Goal: Task Accomplishment & Management: Complete application form

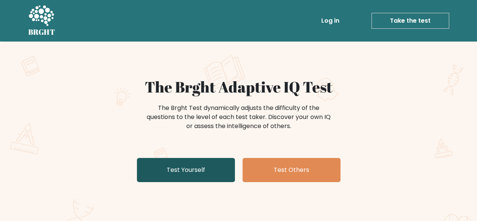
click at [186, 175] on link "Test Yourself" at bounding box center [186, 170] width 98 height 24
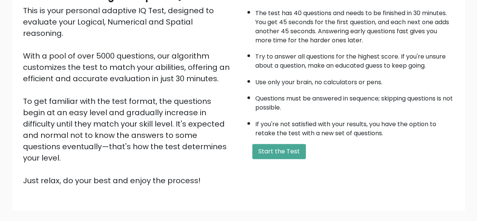
scroll to position [91, 0]
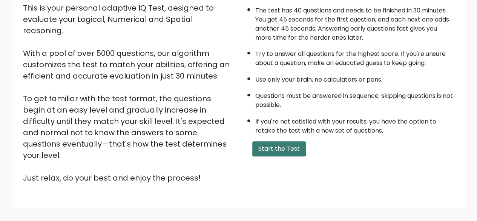
click at [283, 145] on button "Start the Test" at bounding box center [279, 148] width 54 height 15
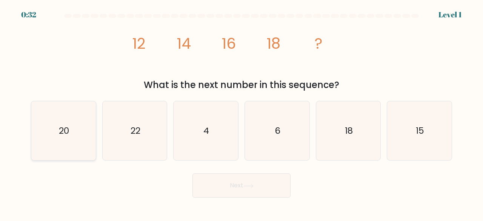
click at [66, 121] on icon "20" at bounding box center [63, 130] width 59 height 59
click at [241, 112] on input "a. 20" at bounding box center [241, 112] width 0 height 2
radio input "true"
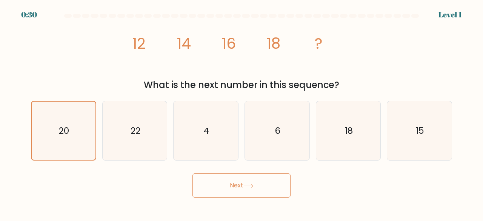
click at [224, 180] on button "Next" at bounding box center [241, 185] width 98 height 24
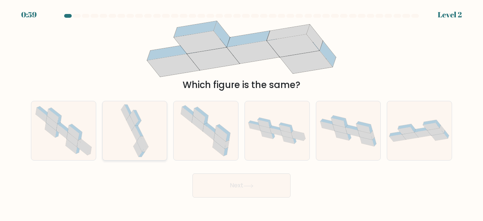
click at [143, 113] on icon at bounding box center [134, 130] width 31 height 59
click at [241, 112] on input "b." at bounding box center [241, 112] width 0 height 2
radio input "true"
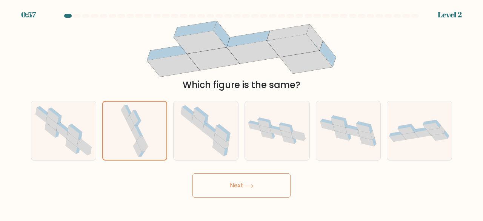
click at [224, 194] on button "Next" at bounding box center [241, 185] width 98 height 24
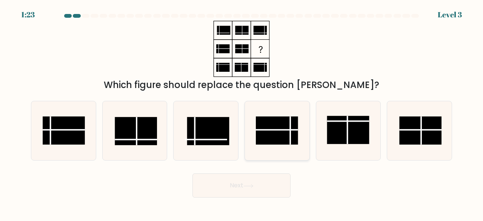
click at [287, 127] on rect at bounding box center [277, 130] width 42 height 28
click at [242, 112] on input "d." at bounding box center [241, 112] width 0 height 2
radio input "true"
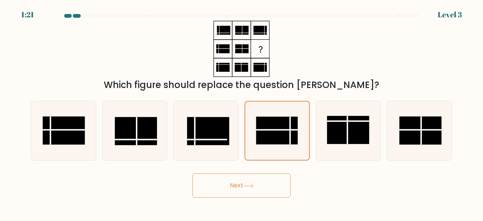
click at [259, 191] on button "Next" at bounding box center [241, 185] width 98 height 24
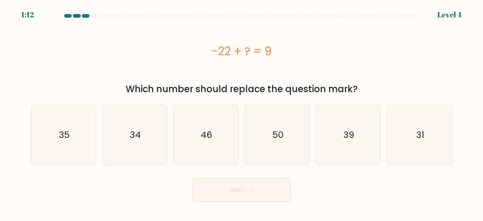
click at [453, 126] on div "f. 31" at bounding box center [419, 135] width 71 height 60
click at [429, 135] on icon "31" at bounding box center [419, 134] width 59 height 59
click at [242, 112] on input "f. 31" at bounding box center [241, 112] width 0 height 2
radio input "true"
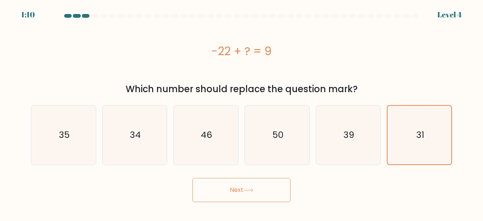
click at [267, 185] on button "Next" at bounding box center [241, 190] width 98 height 24
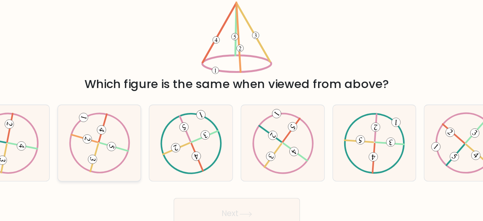
click at [155, 117] on icon at bounding box center [135, 130] width 48 height 47
click at [241, 112] on input "b." at bounding box center [241, 112] width 0 height 2
radio input "true"
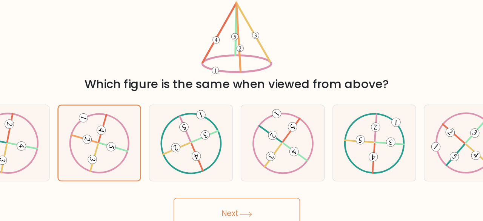
click at [236, 188] on button "Next" at bounding box center [241, 185] width 98 height 24
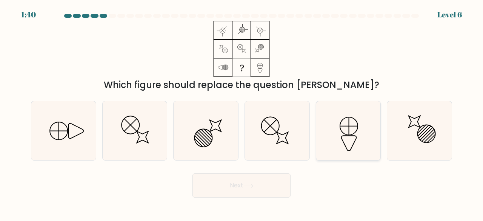
click at [336, 130] on icon at bounding box center [348, 130] width 59 height 59
click at [242, 112] on input "e." at bounding box center [241, 112] width 0 height 2
radio input "true"
click at [235, 195] on button "Next" at bounding box center [241, 185] width 98 height 24
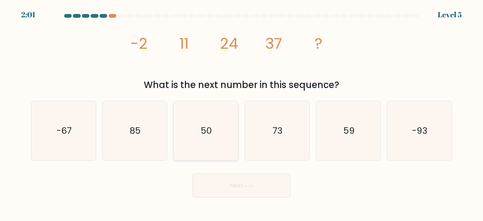
click at [226, 101] on icon "50" at bounding box center [205, 130] width 59 height 59
click at [241, 111] on input "c. 50" at bounding box center [241, 112] width 0 height 2
radio input "true"
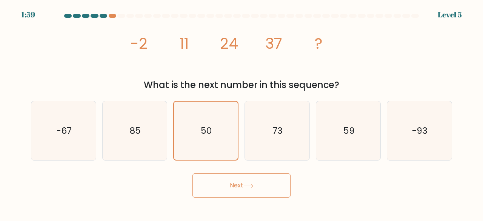
click at [230, 184] on button "Next" at bounding box center [241, 185] width 98 height 24
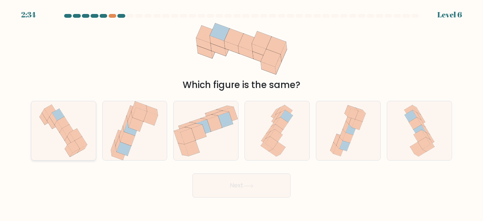
click at [81, 126] on icon at bounding box center [63, 130] width 56 height 59
click at [241, 112] on input "a." at bounding box center [241, 112] width 0 height 2
radio input "true"
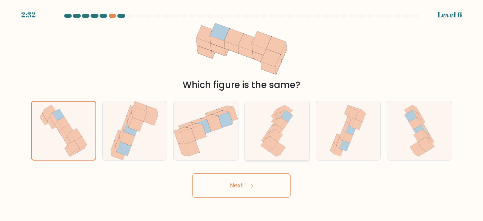
click at [275, 116] on icon at bounding box center [276, 116] width 9 height 9
click at [242, 112] on input "d." at bounding box center [241, 112] width 0 height 2
radio input "true"
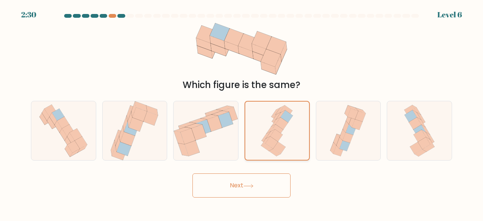
click at [245, 151] on div at bounding box center [276, 131] width 65 height 60
click at [242, 112] on input "d." at bounding box center [241, 112] width 0 height 2
click at [247, 190] on button "Next" at bounding box center [241, 185] width 98 height 24
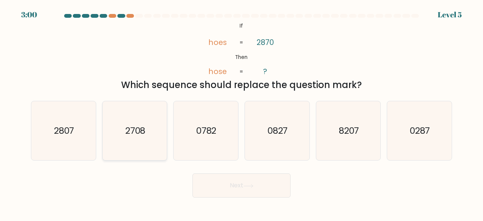
click at [155, 120] on icon "2708" at bounding box center [134, 130] width 59 height 59
click at [241, 112] on input "b. 2708" at bounding box center [241, 112] width 0 height 2
radio input "true"
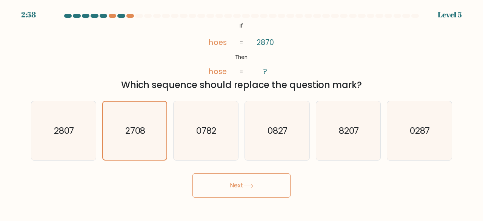
click at [247, 186] on icon at bounding box center [248, 186] width 10 height 4
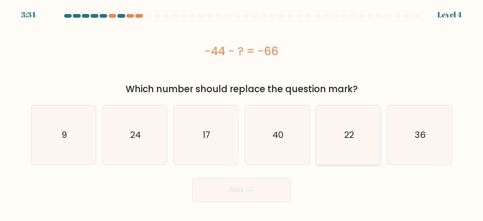
click at [338, 116] on icon "22" at bounding box center [348, 134] width 59 height 59
click at [242, 112] on input "e. 22" at bounding box center [241, 112] width 0 height 2
radio input "true"
click at [246, 195] on button "Next" at bounding box center [241, 190] width 98 height 24
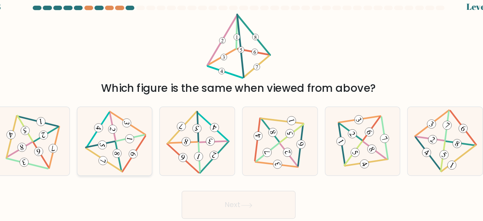
click at [143, 131] on icon at bounding box center [135, 130] width 48 height 47
click at [241, 112] on input "b." at bounding box center [241, 112] width 0 height 2
radio input "true"
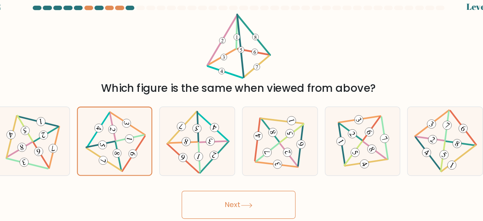
click at [217, 180] on button "Next" at bounding box center [241, 185] width 98 height 24
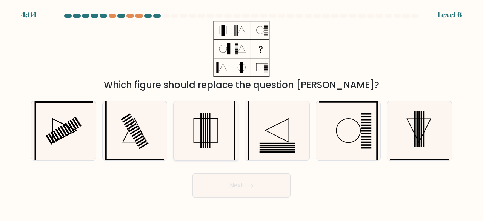
click at [214, 129] on icon at bounding box center [205, 130] width 59 height 59
click at [241, 112] on input "c." at bounding box center [241, 112] width 0 height 2
radio input "true"
click at [228, 180] on button "Next" at bounding box center [241, 185] width 98 height 24
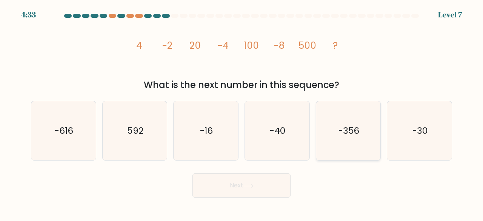
click at [327, 108] on icon "-356" at bounding box center [348, 130] width 59 height 59
click at [242, 111] on input "e. -356" at bounding box center [241, 112] width 0 height 2
radio input "true"
click at [236, 184] on button "Next" at bounding box center [241, 185] width 98 height 24
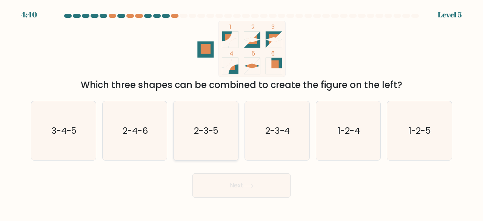
click at [214, 125] on text "2-3-5" at bounding box center [206, 130] width 25 height 12
click at [241, 112] on input "c. 2-3-5" at bounding box center [241, 112] width 0 height 2
radio input "true"
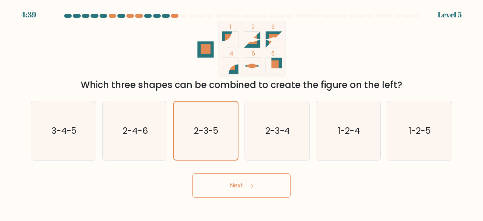
click at [231, 178] on button "Next" at bounding box center [241, 185] width 98 height 24
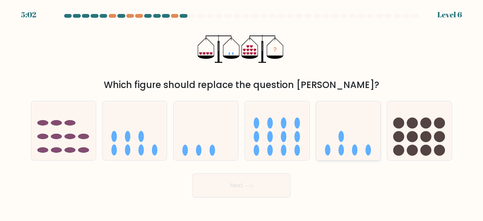
click at [355, 133] on icon at bounding box center [348, 130] width 65 height 53
click at [242, 112] on input "e." at bounding box center [241, 112] width 0 height 2
radio input "true"
click at [267, 185] on button "Next" at bounding box center [241, 185] width 98 height 24
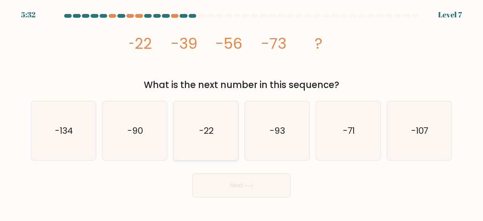
click at [209, 119] on icon "-22" at bounding box center [205, 130] width 59 height 59
click at [241, 112] on input "c. -22" at bounding box center [241, 112] width 0 height 2
radio input "true"
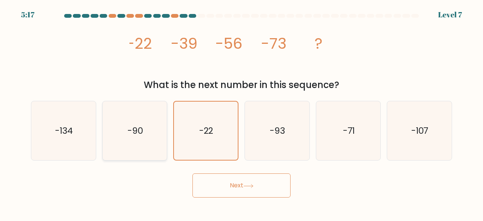
click at [138, 112] on icon "-90" at bounding box center [134, 130] width 59 height 59
click at [241, 112] on input "b. -90" at bounding box center [241, 112] width 0 height 2
radio input "true"
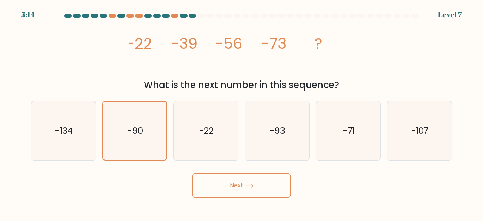
click at [243, 178] on button "Next" at bounding box center [241, 185] width 98 height 24
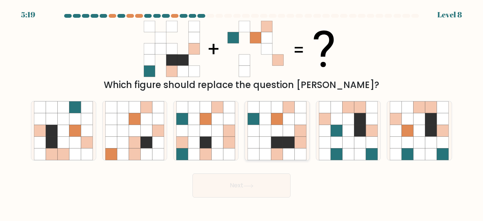
click at [275, 135] on icon at bounding box center [277, 131] width 12 height 12
click at [242, 112] on input "d." at bounding box center [241, 112] width 0 height 2
radio input "true"
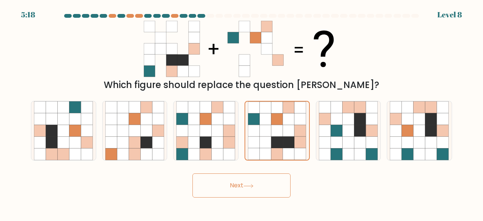
click at [263, 191] on button "Next" at bounding box center [241, 185] width 98 height 24
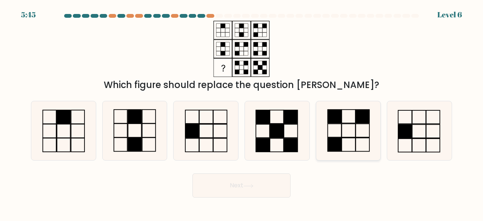
click at [345, 118] on icon at bounding box center [348, 130] width 59 height 59
click at [242, 112] on input "e." at bounding box center [241, 112] width 0 height 2
radio input "true"
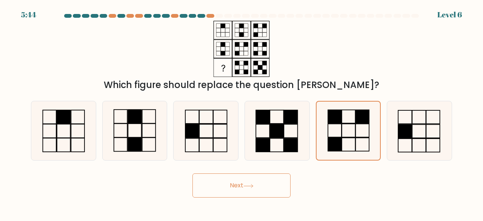
click at [248, 181] on button "Next" at bounding box center [241, 185] width 98 height 24
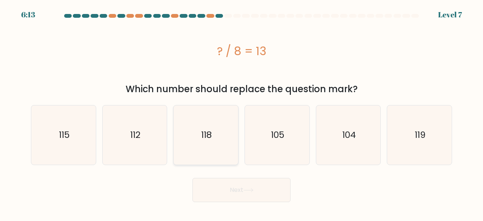
click at [193, 130] on icon "118" at bounding box center [205, 134] width 59 height 59
click at [241, 112] on input "c. 118" at bounding box center [241, 112] width 0 height 2
radio input "true"
click at [214, 192] on button "Next" at bounding box center [241, 190] width 98 height 24
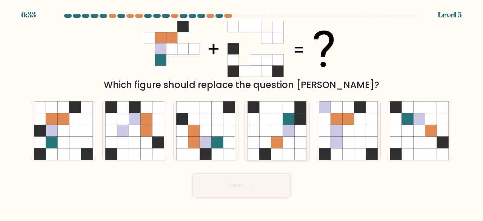
click at [264, 113] on icon at bounding box center [265, 119] width 12 height 12
click at [242, 112] on input "d." at bounding box center [241, 112] width 0 height 2
radio input "true"
click at [258, 184] on button "Next" at bounding box center [241, 185] width 98 height 24
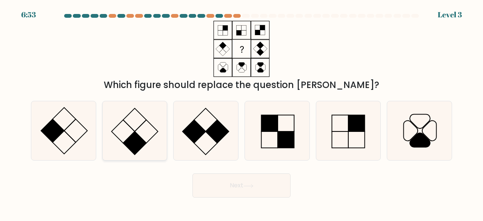
click at [153, 117] on icon at bounding box center [134, 130] width 59 height 59
click at [241, 112] on input "b." at bounding box center [241, 112] width 0 height 2
radio input "true"
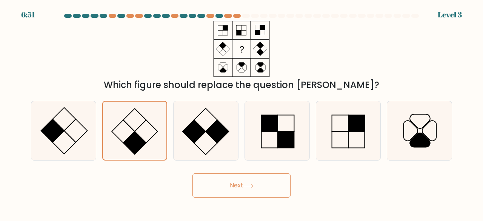
click at [239, 181] on button "Next" at bounding box center [241, 185] width 98 height 24
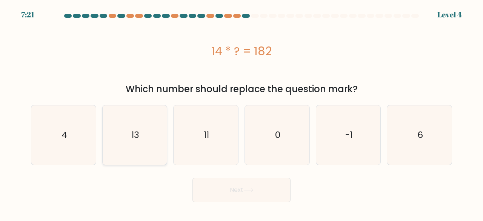
click at [146, 118] on icon "13" at bounding box center [134, 134] width 59 height 59
click at [241, 112] on input "b. 13" at bounding box center [241, 112] width 0 height 2
radio input "true"
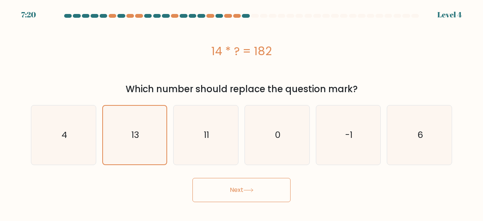
click at [236, 185] on button "Next" at bounding box center [241, 190] width 98 height 24
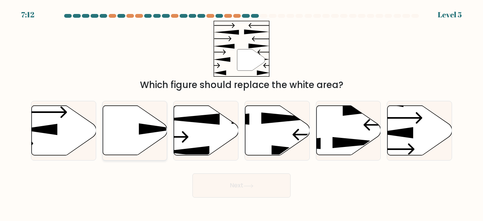
click at [151, 121] on icon at bounding box center [135, 130] width 65 height 49
click at [241, 112] on input "b." at bounding box center [241, 112] width 0 height 2
radio input "true"
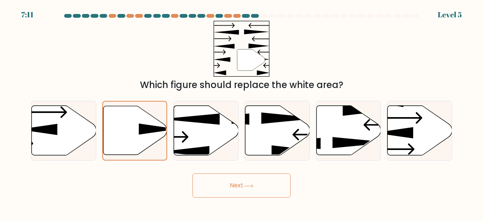
click at [232, 192] on button "Next" at bounding box center [241, 185] width 98 height 24
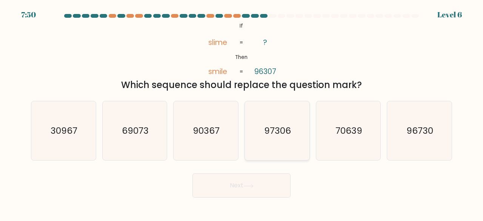
click at [272, 123] on icon "97306" at bounding box center [276, 130] width 59 height 59
click at [242, 112] on input "d. 97306" at bounding box center [241, 112] width 0 height 2
radio input "true"
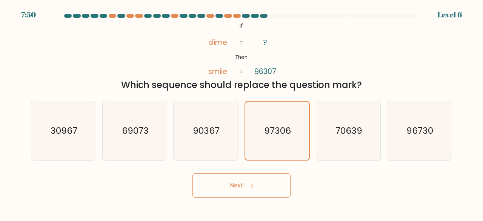
click at [261, 192] on button "Next" at bounding box center [241, 185] width 98 height 24
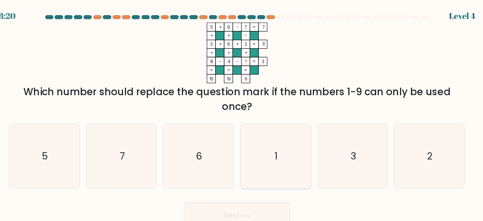
click at [279, 153] on icon "1" at bounding box center [276, 144] width 59 height 59
click at [242, 112] on input "d. 1" at bounding box center [241, 112] width 0 height 2
radio input "true"
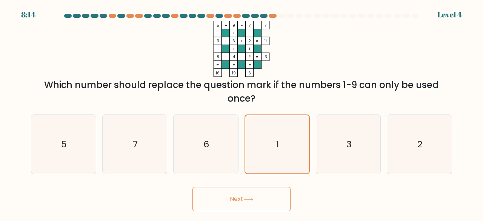
click at [251, 197] on icon at bounding box center [248, 199] width 10 height 4
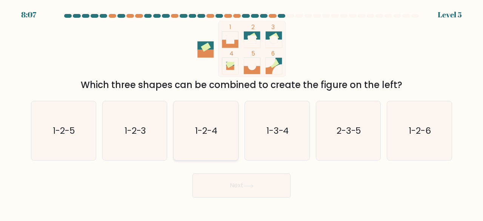
click at [209, 160] on icon "1-2-4" at bounding box center [205, 130] width 59 height 59
click at [241, 112] on input "c. 1-2-4" at bounding box center [241, 112] width 0 height 2
radio input "true"
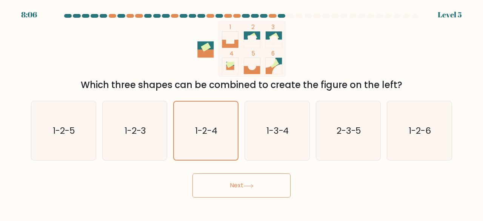
click at [222, 181] on button "Next" at bounding box center [241, 185] width 98 height 24
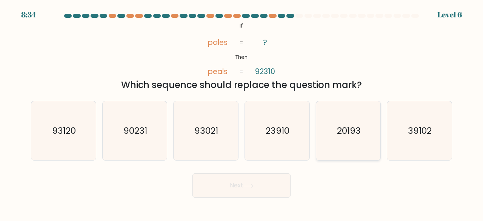
click at [373, 118] on icon "20193" at bounding box center [348, 130] width 59 height 59
click at [242, 112] on input "e. 20193" at bounding box center [241, 112] width 0 height 2
radio input "true"
click at [262, 180] on button "Next" at bounding box center [241, 185] width 98 height 24
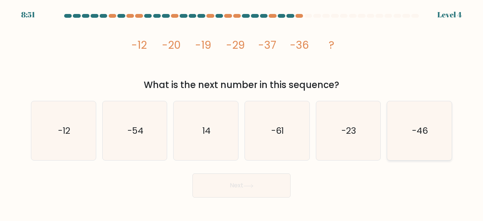
click at [401, 115] on icon "-46" at bounding box center [419, 130] width 59 height 59
click at [242, 112] on input "f. -46" at bounding box center [241, 112] width 0 height 2
radio input "true"
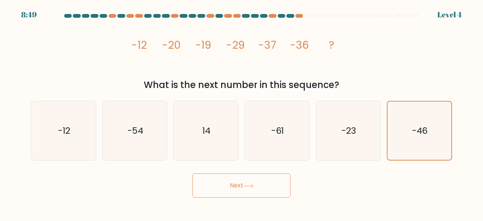
click at [255, 184] on button "Next" at bounding box center [241, 185] width 98 height 24
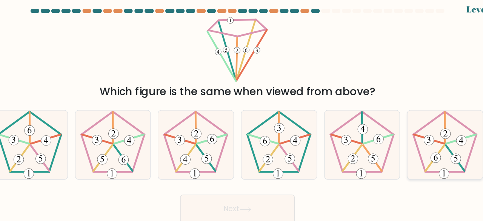
click at [422, 136] on icon at bounding box center [419, 130] width 59 height 59
click at [242, 112] on input "f." at bounding box center [241, 112] width 0 height 2
radio input "true"
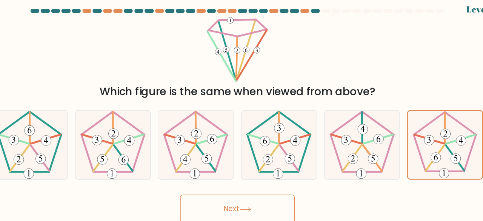
click at [267, 179] on button "Next" at bounding box center [241, 185] width 98 height 24
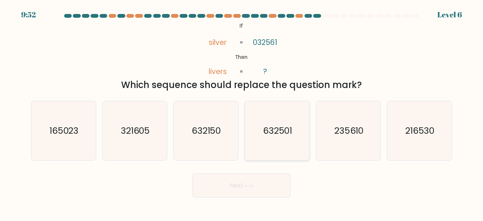
click at [275, 137] on icon "632501" at bounding box center [276, 130] width 59 height 59
click at [242, 112] on input "d. 632501" at bounding box center [241, 112] width 0 height 2
radio input "true"
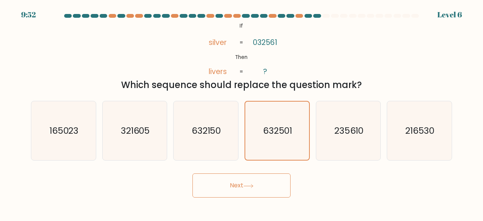
click at [257, 192] on button "Next" at bounding box center [241, 185] width 98 height 24
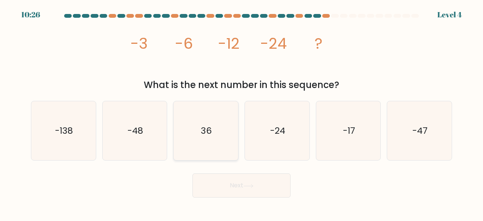
click at [205, 132] on text "36" at bounding box center [206, 130] width 11 height 12
click at [241, 112] on input "c. 36" at bounding box center [241, 112] width 0 height 2
radio input "true"
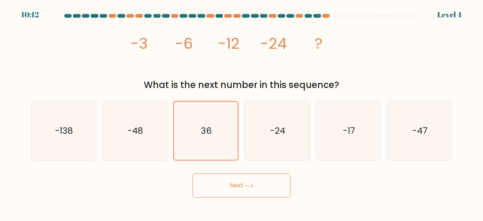
click at [228, 184] on button "Next" at bounding box center [241, 185] width 98 height 24
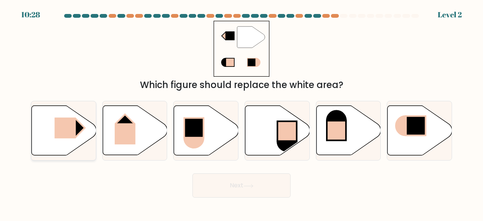
click at [72, 135] on rect at bounding box center [64, 127] width 21 height 21
click at [241, 112] on input "a." at bounding box center [241, 112] width 0 height 2
radio input "true"
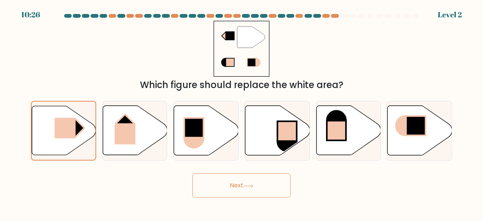
click at [234, 189] on button "Next" at bounding box center [241, 185] width 98 height 24
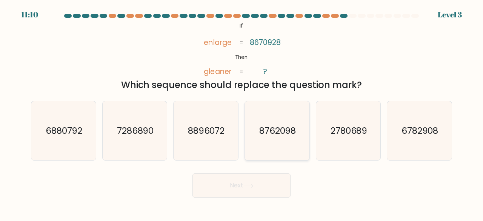
click at [249, 139] on icon "8762098" at bounding box center [276, 130] width 59 height 59
click at [242, 112] on input "d. 8762098" at bounding box center [241, 112] width 0 height 2
radio input "true"
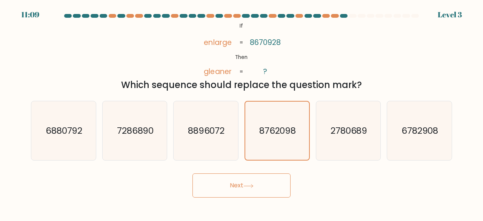
click at [245, 183] on button "Next" at bounding box center [241, 185] width 98 height 24
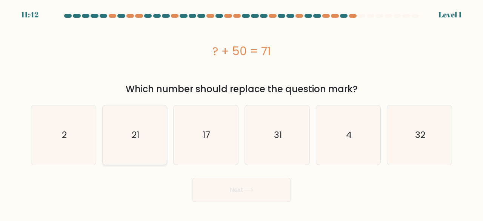
click at [143, 139] on icon "21" at bounding box center [134, 134] width 59 height 59
click at [241, 112] on input "b. 21" at bounding box center [241, 112] width 0 height 2
radio input "true"
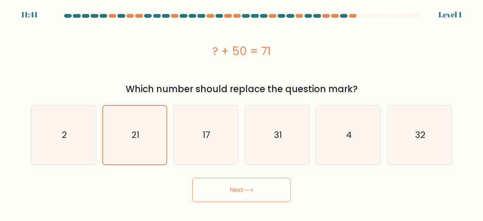
click at [208, 190] on button "Next" at bounding box center [241, 190] width 98 height 24
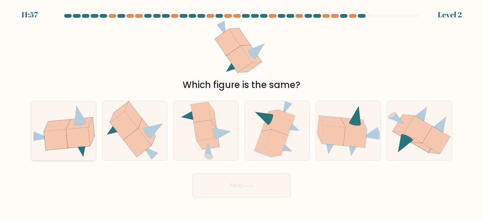
click at [80, 159] on div at bounding box center [63, 131] width 65 height 60
click at [241, 112] on input "a." at bounding box center [241, 112] width 0 height 2
radio input "true"
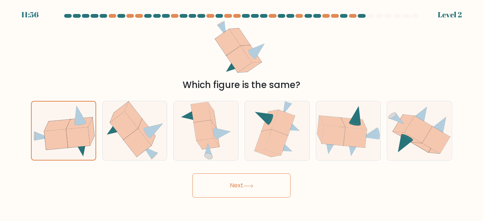
click at [223, 191] on button "Next" at bounding box center [241, 185] width 98 height 24
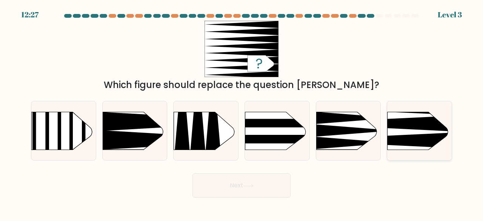
click at [423, 135] on icon at bounding box center [374, 140] width 168 height 16
click at [242, 112] on input "f." at bounding box center [241, 112] width 0 height 2
radio input "true"
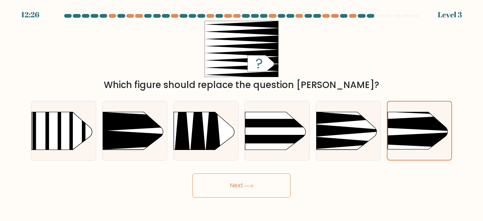
click at [274, 189] on button "Next" at bounding box center [241, 185] width 98 height 24
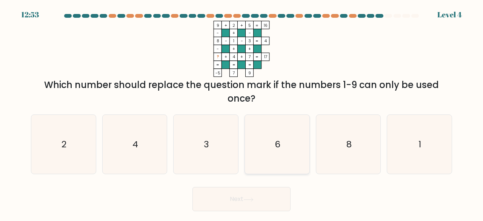
click at [286, 134] on icon "6" at bounding box center [276, 144] width 59 height 59
click at [242, 112] on input "d. 6" at bounding box center [241, 112] width 0 height 2
radio input "true"
click at [265, 195] on button "Next" at bounding box center [241, 199] width 98 height 24
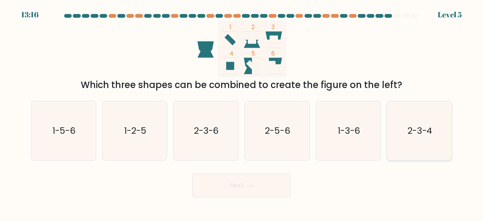
click at [413, 131] on text "2-3-4" at bounding box center [419, 130] width 25 height 12
click at [242, 112] on input "f. 2-3-4" at bounding box center [241, 112] width 0 height 2
radio input "true"
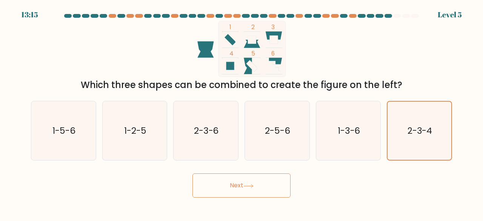
click at [263, 184] on button "Next" at bounding box center [241, 185] width 98 height 24
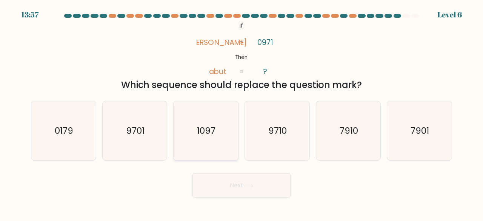
click at [186, 120] on icon "1097" at bounding box center [205, 130] width 59 height 59
click at [241, 112] on input "c. 1097" at bounding box center [241, 112] width 0 height 2
radio input "true"
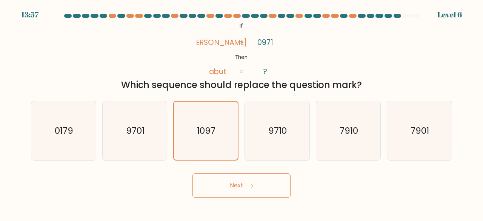
click at [237, 200] on body "13:57 Level 6 ?" at bounding box center [241, 110] width 483 height 221
click at [230, 191] on button "Next" at bounding box center [241, 185] width 98 height 24
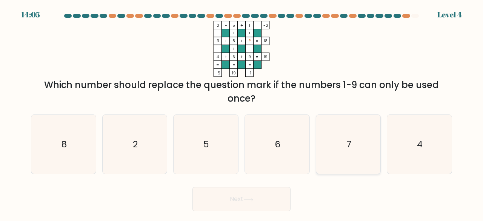
click at [325, 137] on icon "7" at bounding box center [348, 144] width 59 height 59
click at [242, 112] on input "e. 7" at bounding box center [241, 112] width 0 height 2
radio input "true"
click at [257, 193] on button "Next" at bounding box center [241, 199] width 98 height 24
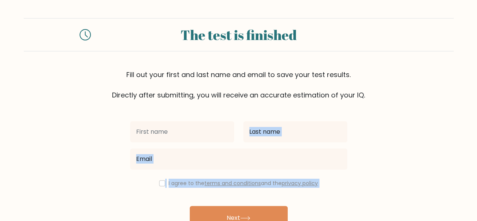
click at [348, 114] on div "I agree to the terms and conditions and the privacy policy Next Already have an…" at bounding box center [239, 173] width 226 height 147
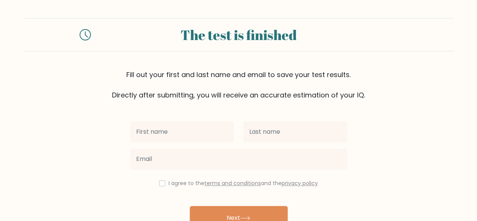
click at [348, 114] on div "I agree to the terms and conditions and the privacy policy Next Already have an…" at bounding box center [239, 173] width 226 height 147
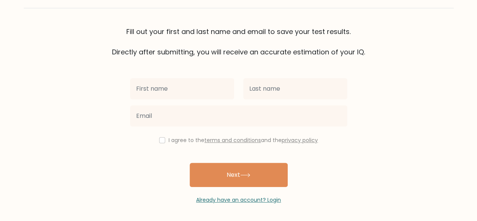
scroll to position [43, 0]
